Goal: Check status: Check status

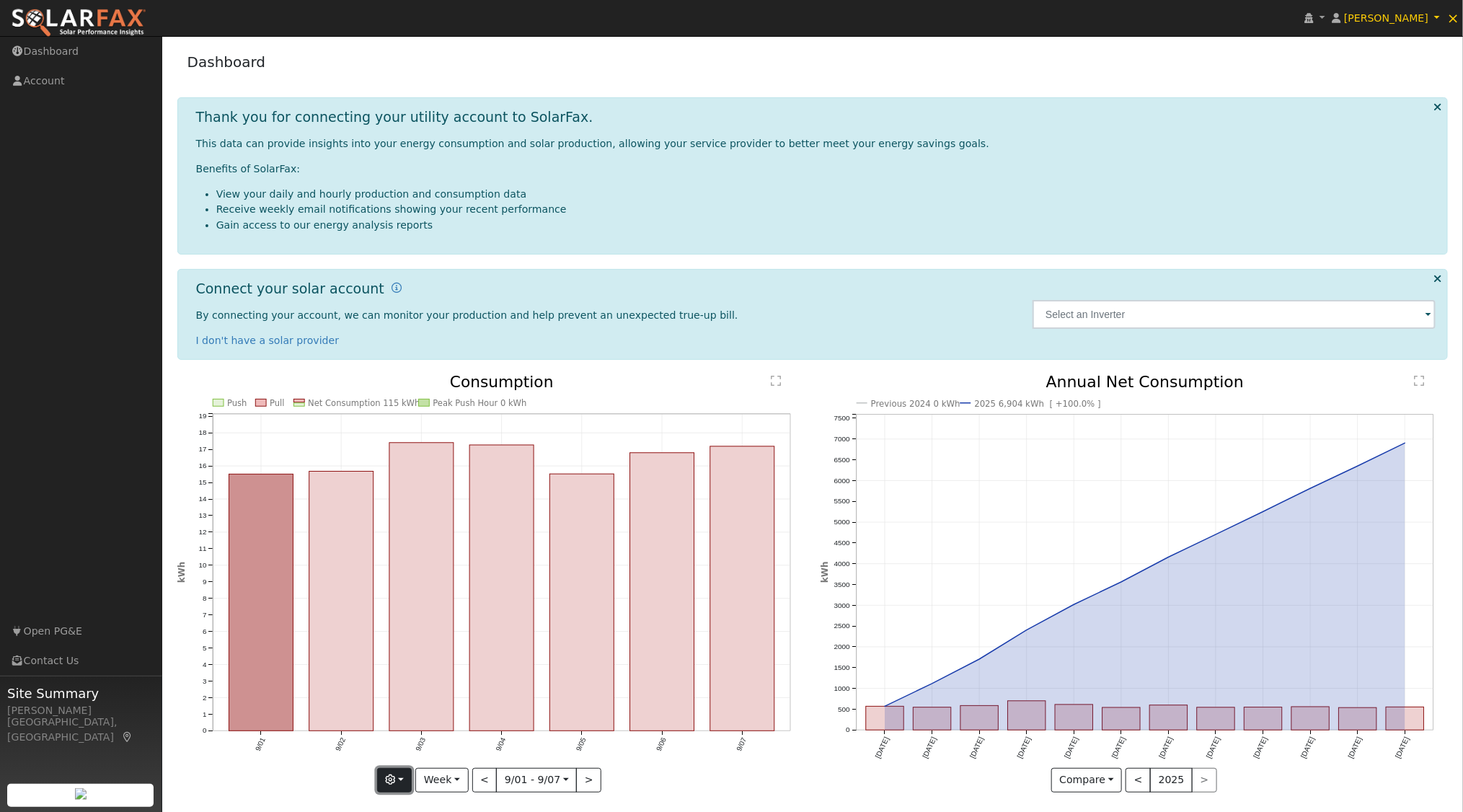
click at [411, 776] on button "button" at bounding box center [395, 780] width 35 height 25
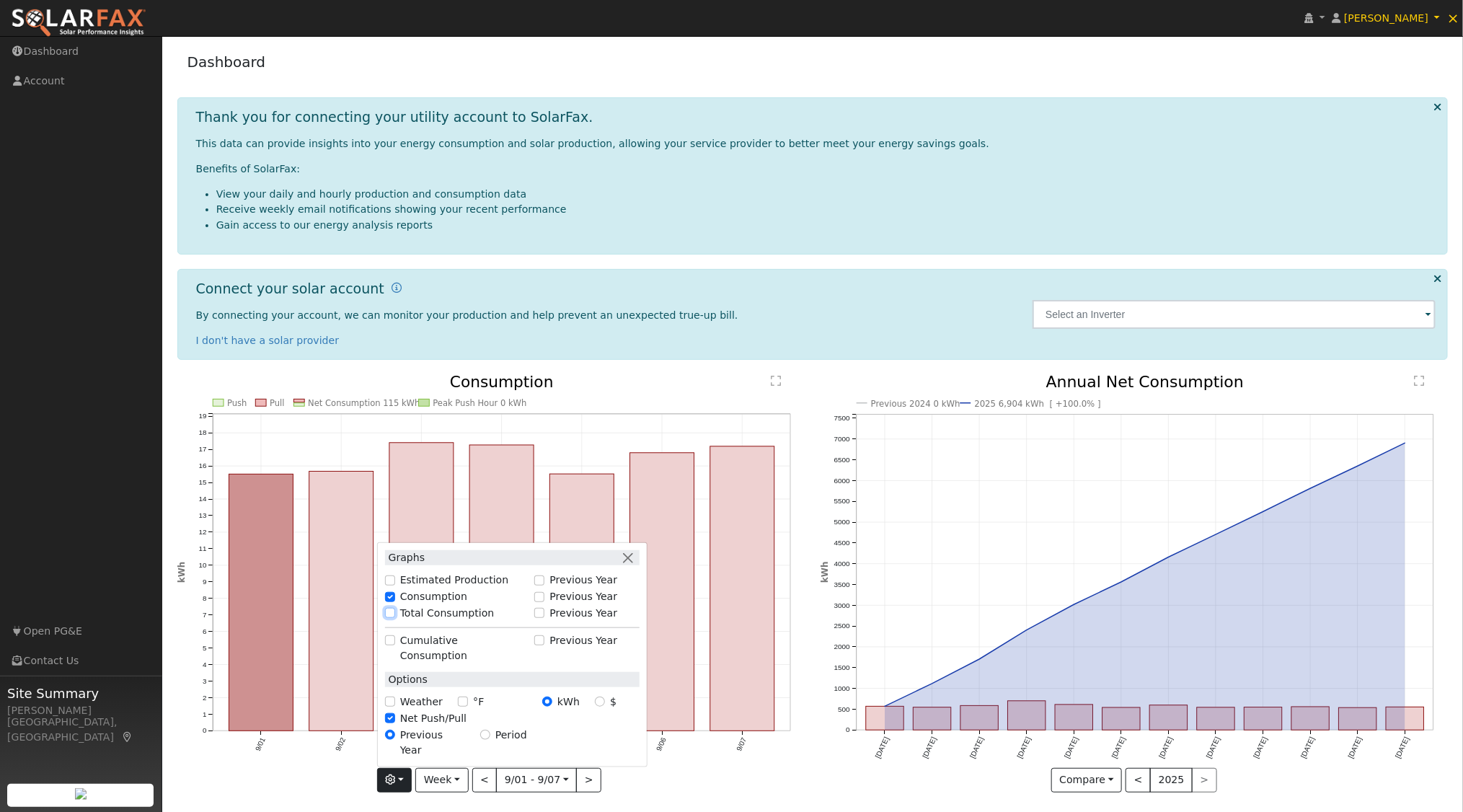
click at [393, 618] on input "Total Consumption" at bounding box center [390, 613] width 10 height 10
checkbox input "true"
click at [545, 618] on input "Previous Year" at bounding box center [539, 613] width 10 height 10
checkbox input "true"
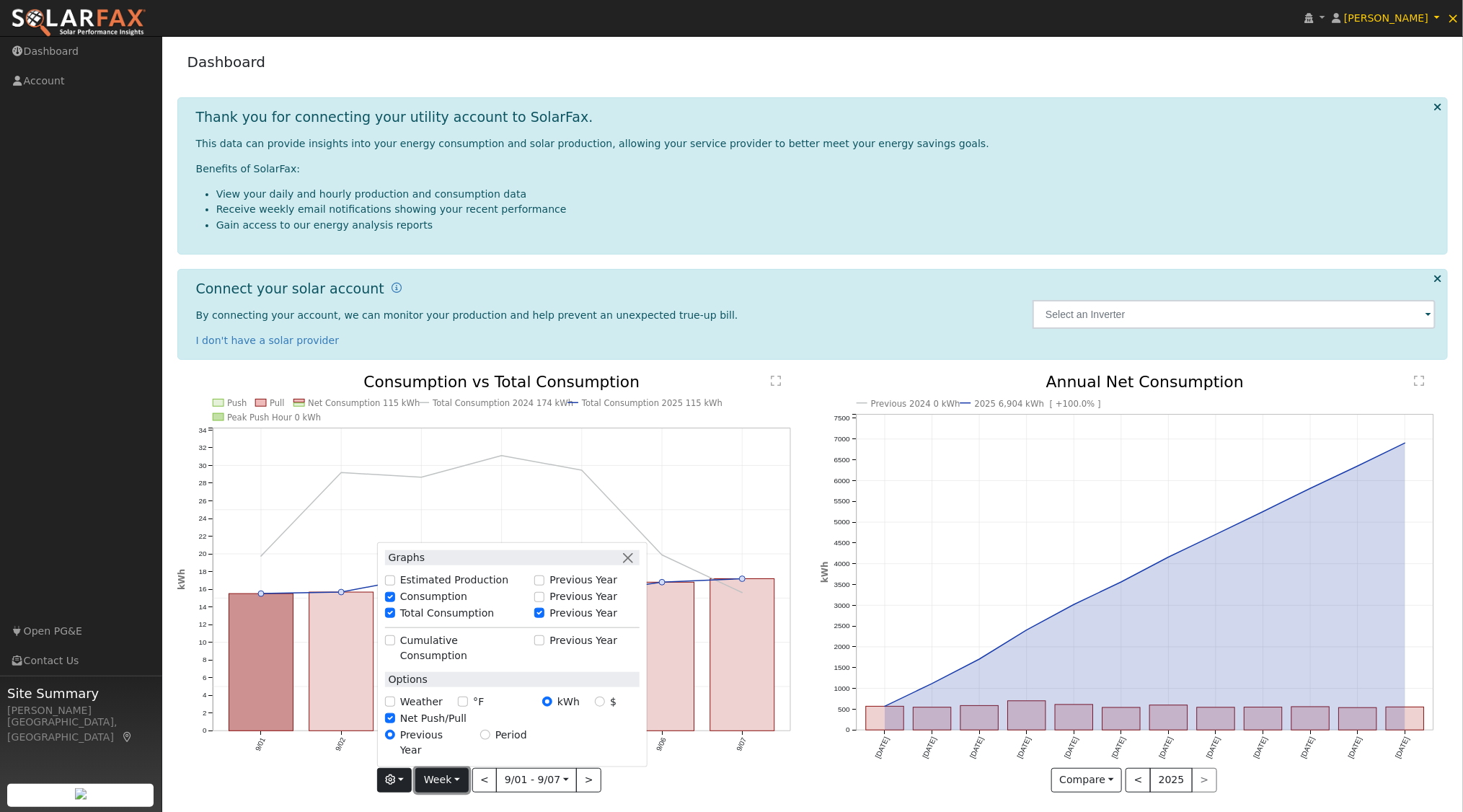
click at [463, 772] on button "Week" at bounding box center [441, 780] width 53 height 25
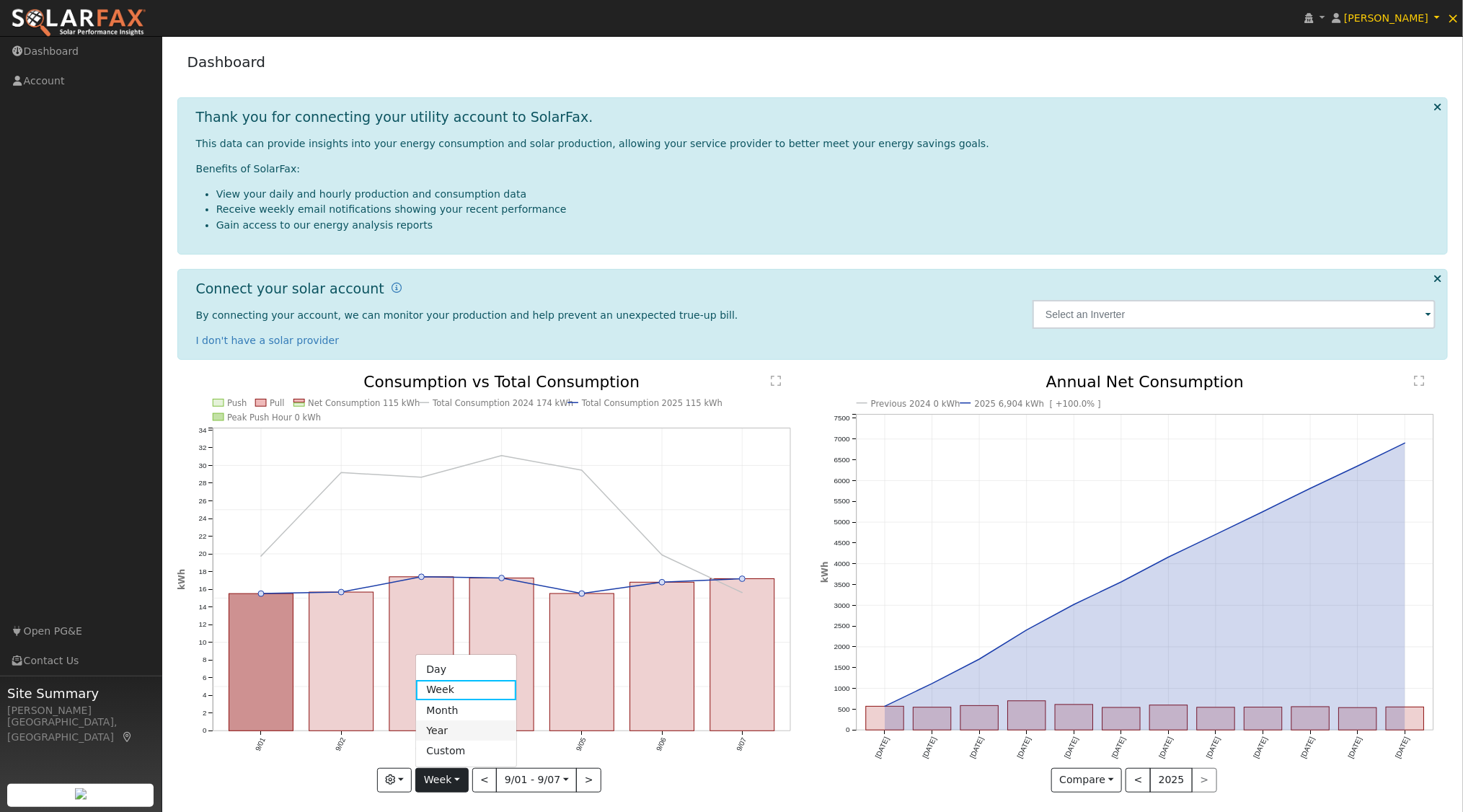
click at [470, 725] on link "Year" at bounding box center [466, 731] width 101 height 20
type input "2024-09-01"
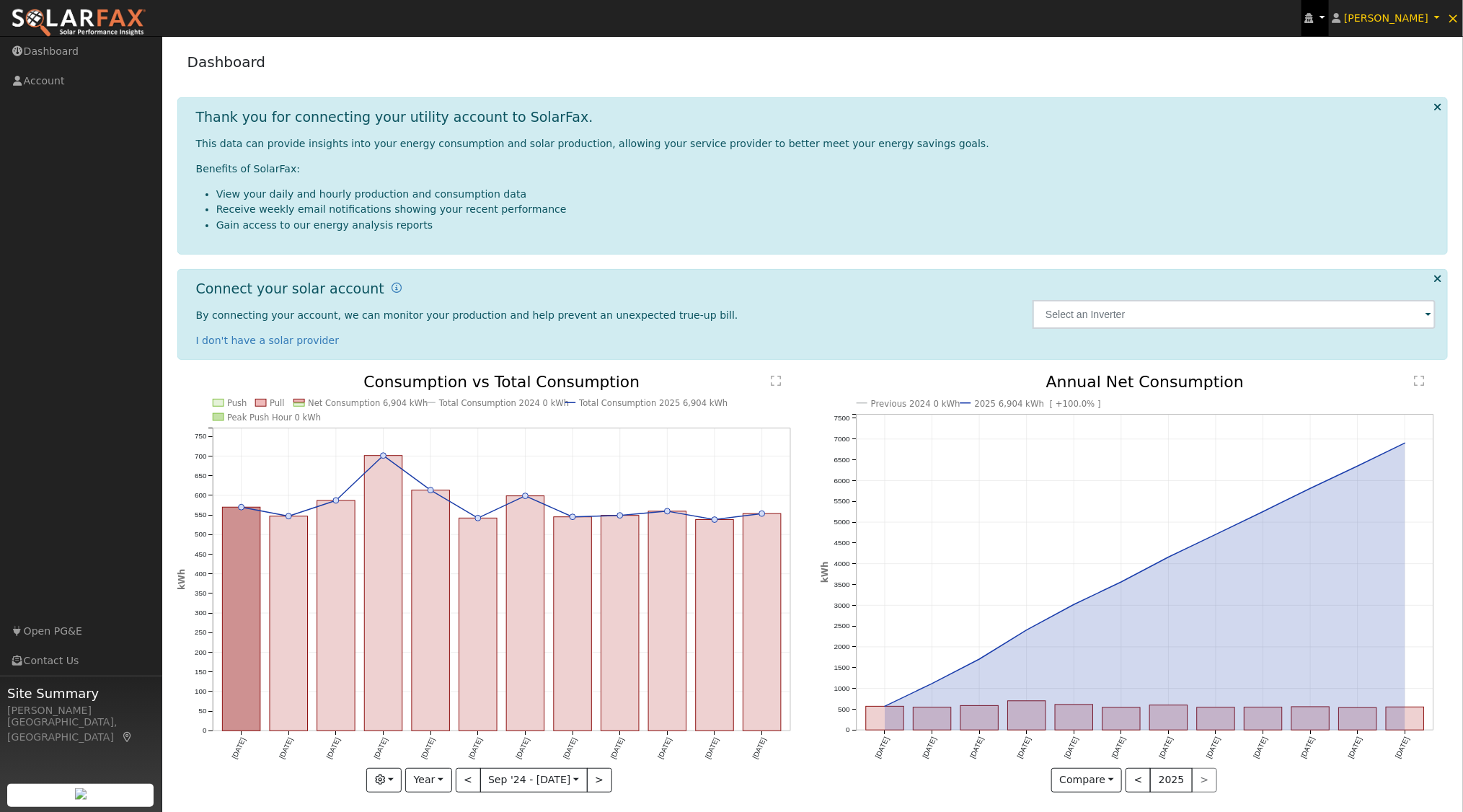
click at [1314, 18] on icon at bounding box center [1309, 18] width 8 height 10
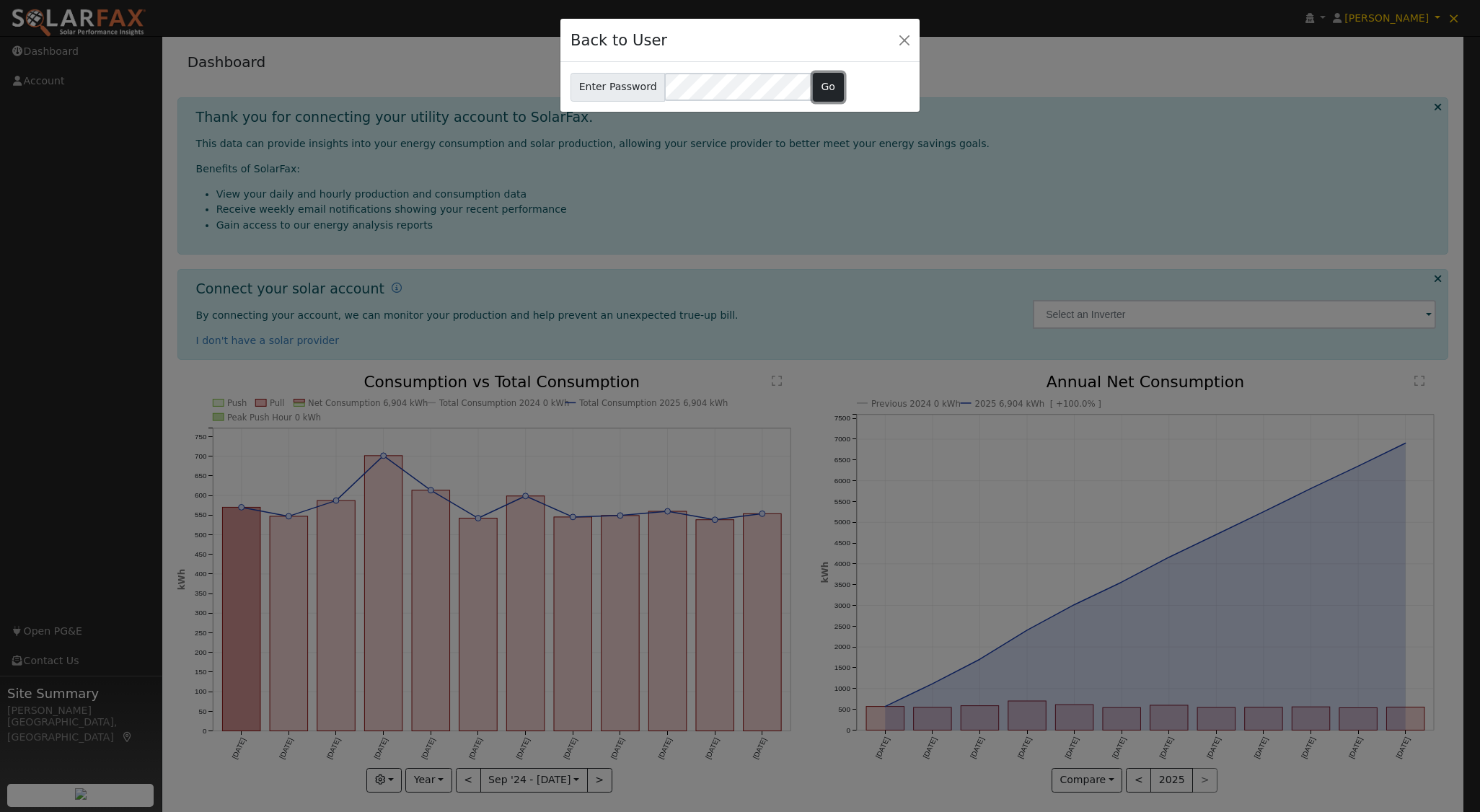
click at [820, 79] on button "Go" at bounding box center [829, 87] width 31 height 29
